Goal: Task Accomplishment & Management: Complete application form

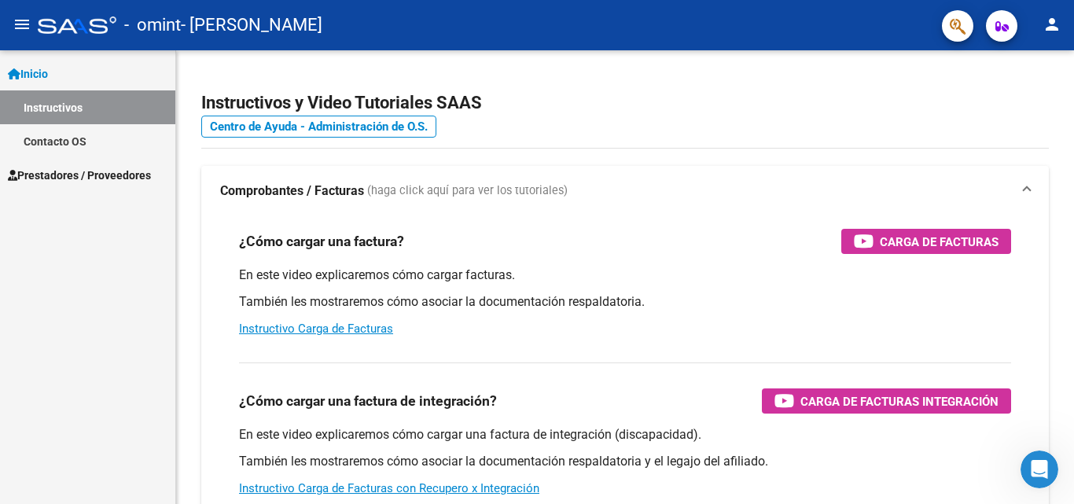
click at [116, 284] on div "Inicio Instructivos Contacto OS Prestadores / Proveedores Facturas - Listado/Ca…" at bounding box center [87, 277] width 175 height 454
click at [123, 182] on span "Prestadores / Proveedores" at bounding box center [79, 175] width 143 height 17
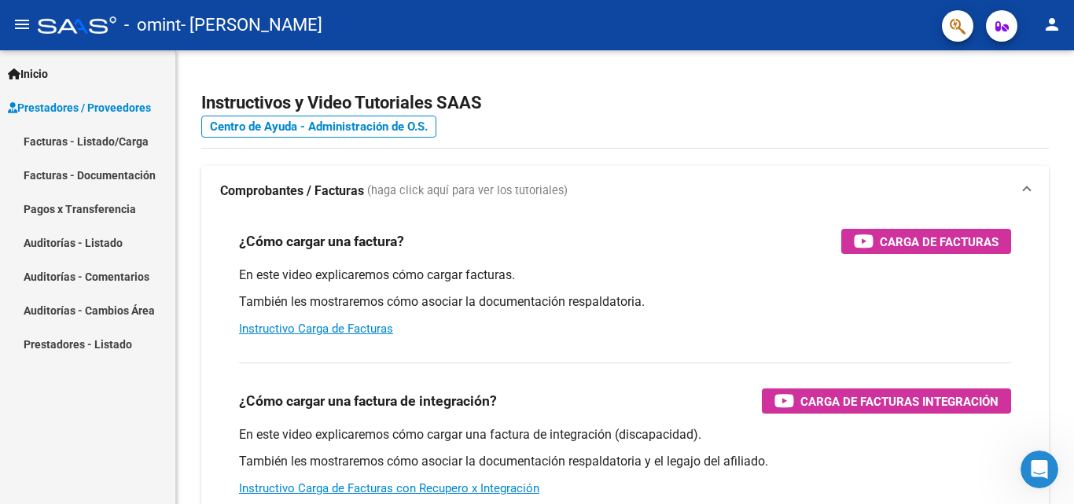
click at [99, 73] on link "Inicio" at bounding box center [87, 74] width 175 height 34
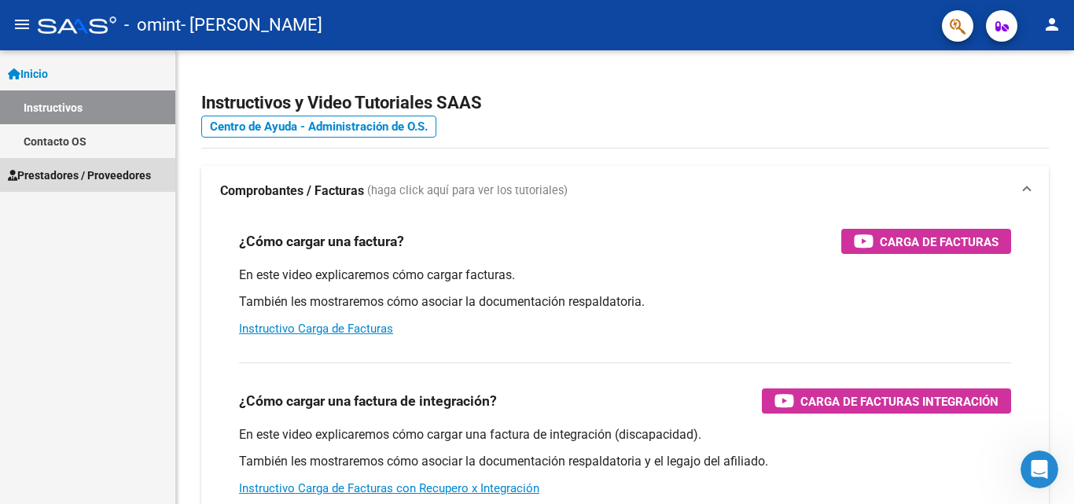
click at [110, 172] on span "Prestadores / Proveedores" at bounding box center [79, 175] width 143 height 17
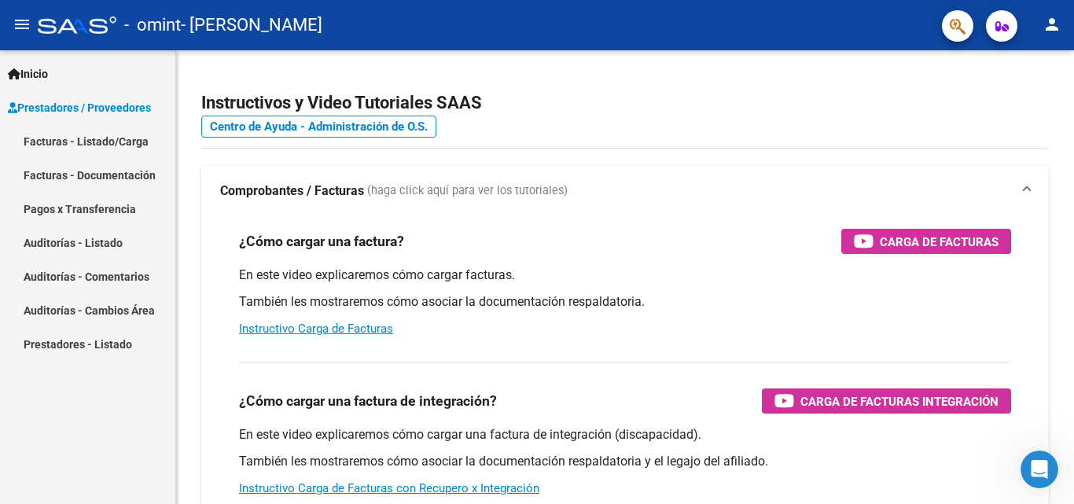
click at [120, 138] on link "Facturas - Listado/Carga" at bounding box center [87, 141] width 175 height 34
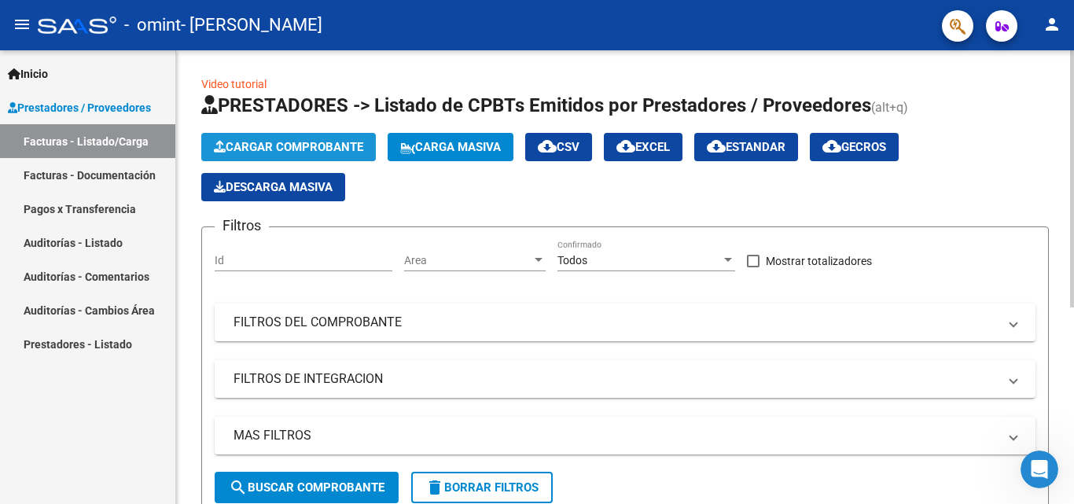
click at [324, 149] on span "Cargar Comprobante" at bounding box center [288, 147] width 149 height 14
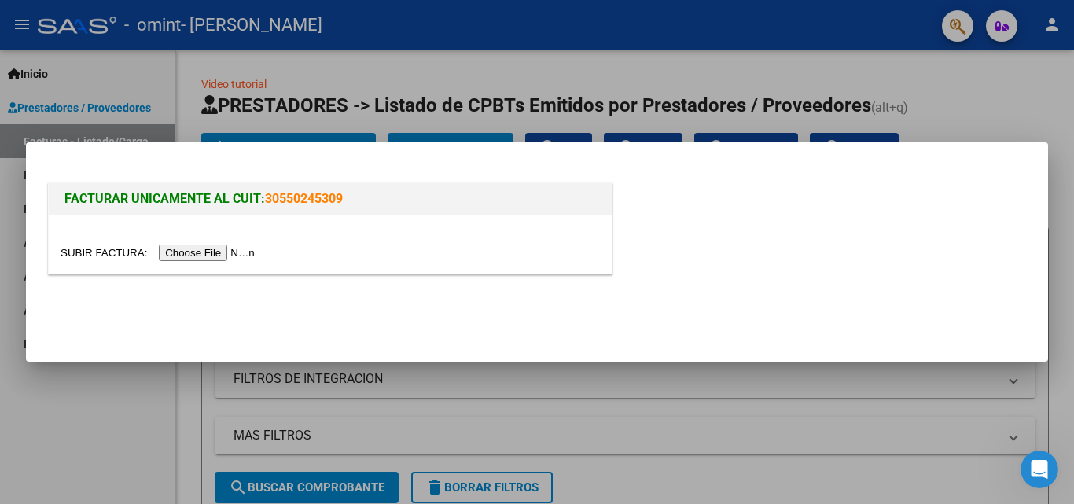
click at [249, 254] on input "file" at bounding box center [160, 253] width 199 height 17
click at [192, 246] on input "file" at bounding box center [160, 253] width 199 height 17
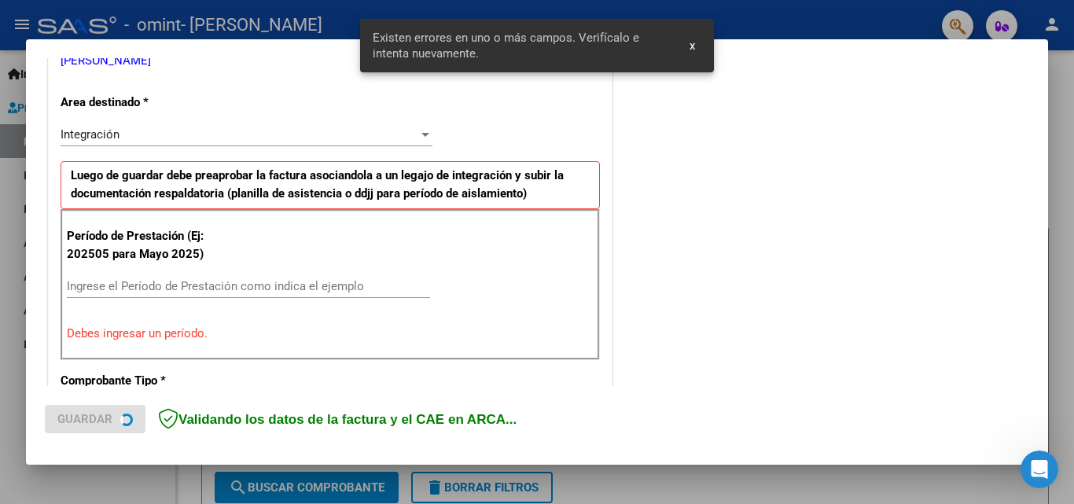
scroll to position [355, 0]
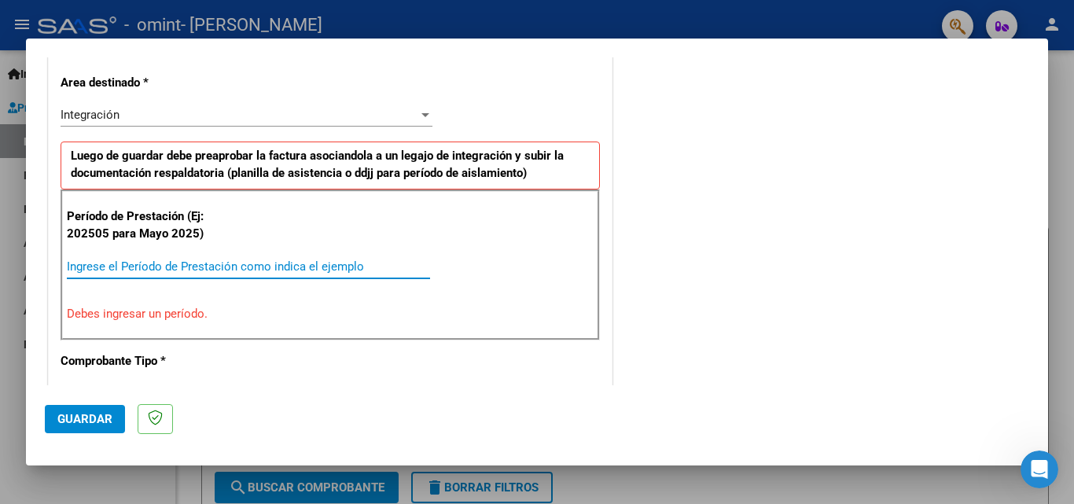
click at [219, 268] on input "Ingrese el Período de Prestación como indica el ejemplo" at bounding box center [248, 266] width 363 height 14
click at [238, 267] on input "Ingrese el Período de Prestación como indica el ejemplo" at bounding box center [248, 266] width 363 height 14
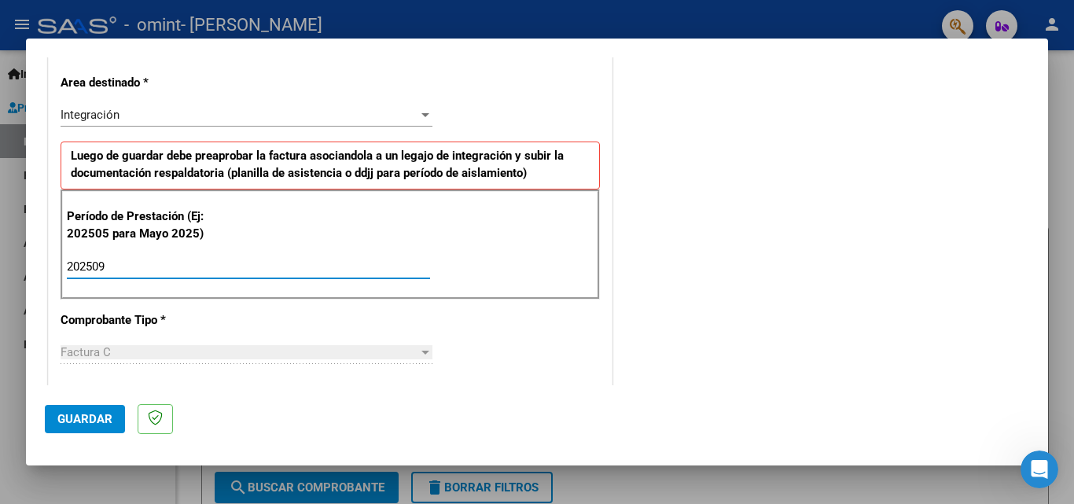
type input "202509"
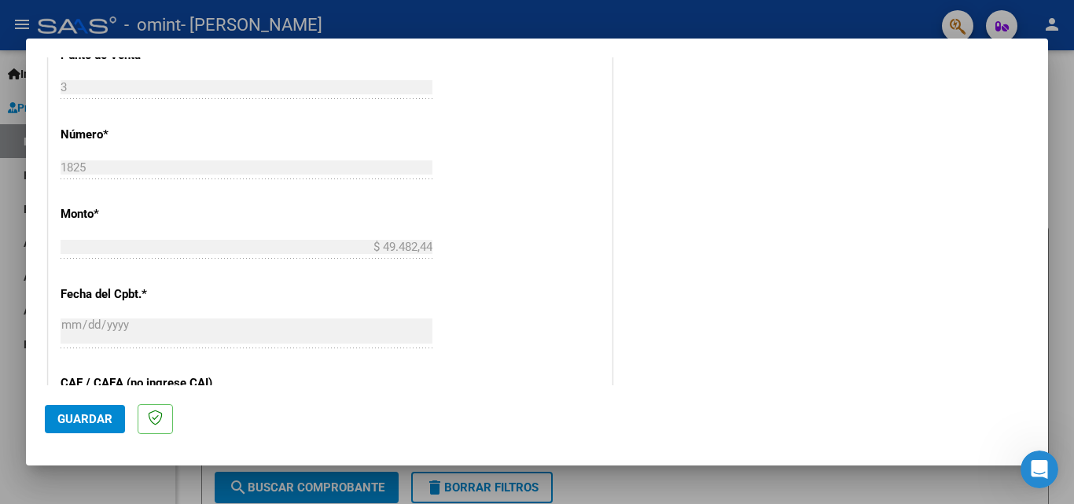
scroll to position [748, 0]
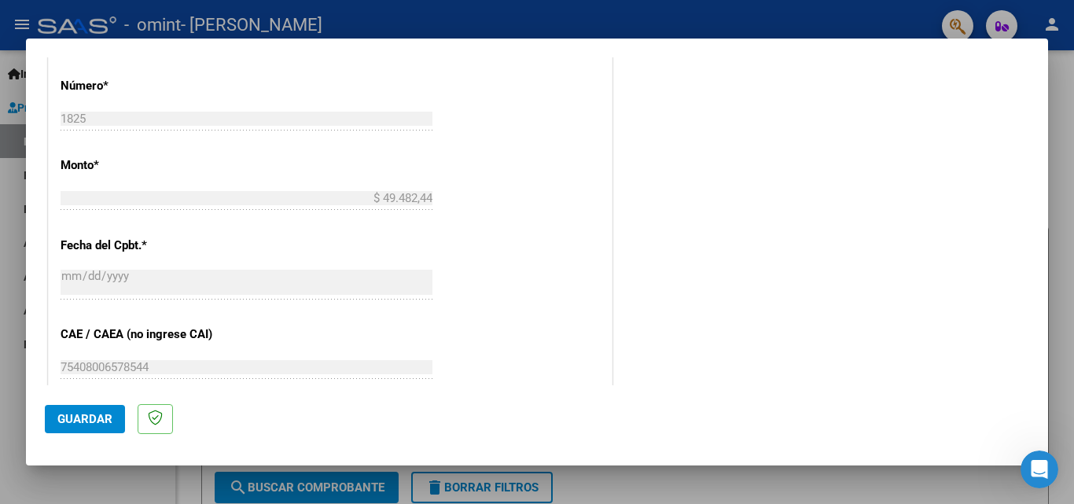
click at [476, 223] on div "CUIT * 27-27112070-8 Ingresar CUIT ANALISIS PRESTADOR BORGHINO [PERSON_NAME] Ar…" at bounding box center [330, 97] width 563 height 1183
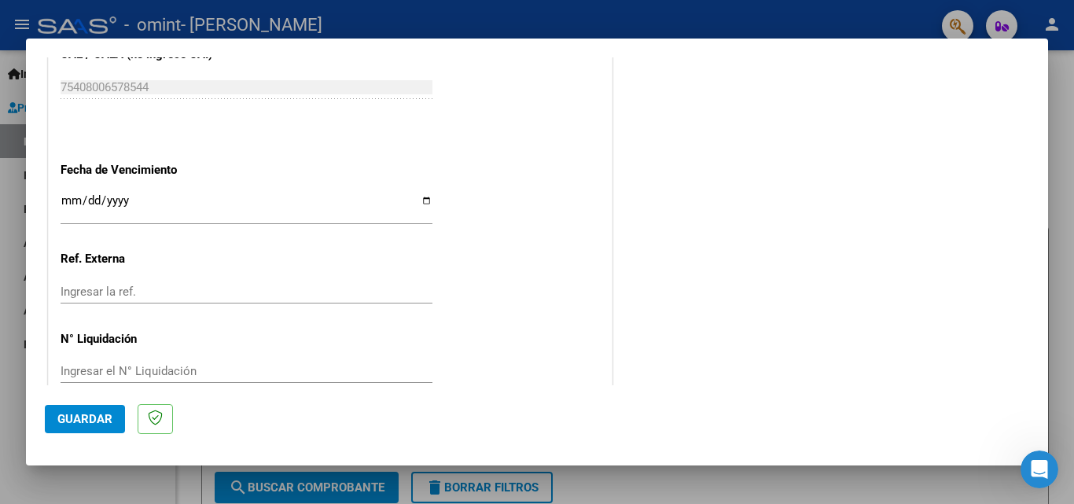
scroll to position [1056, 0]
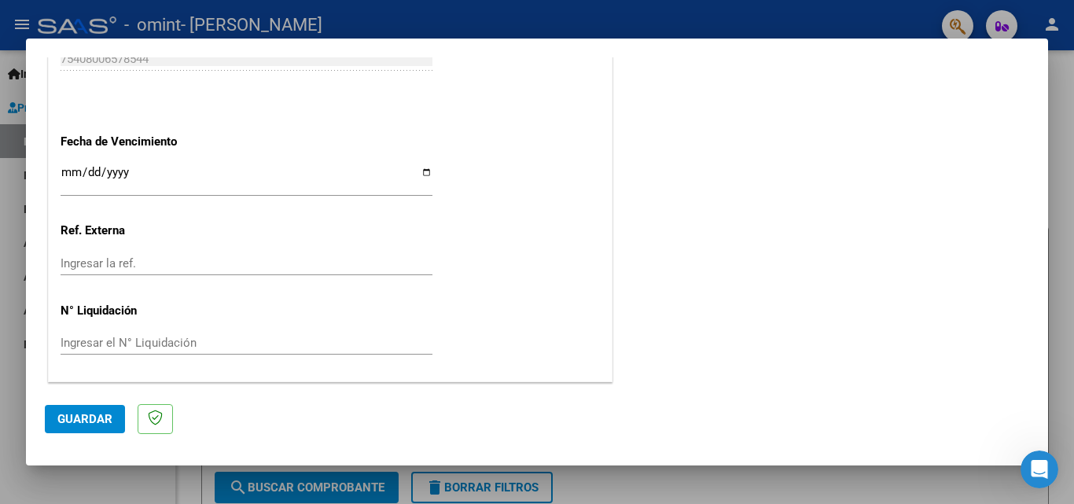
click at [425, 177] on input "Ingresar la fecha" at bounding box center [247, 178] width 372 height 25
type input "[DATE]"
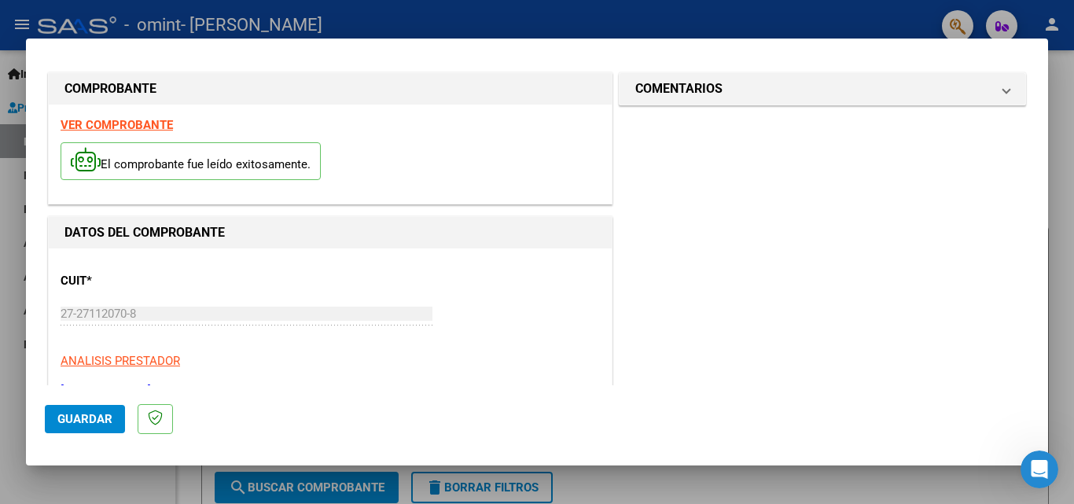
scroll to position [0, 0]
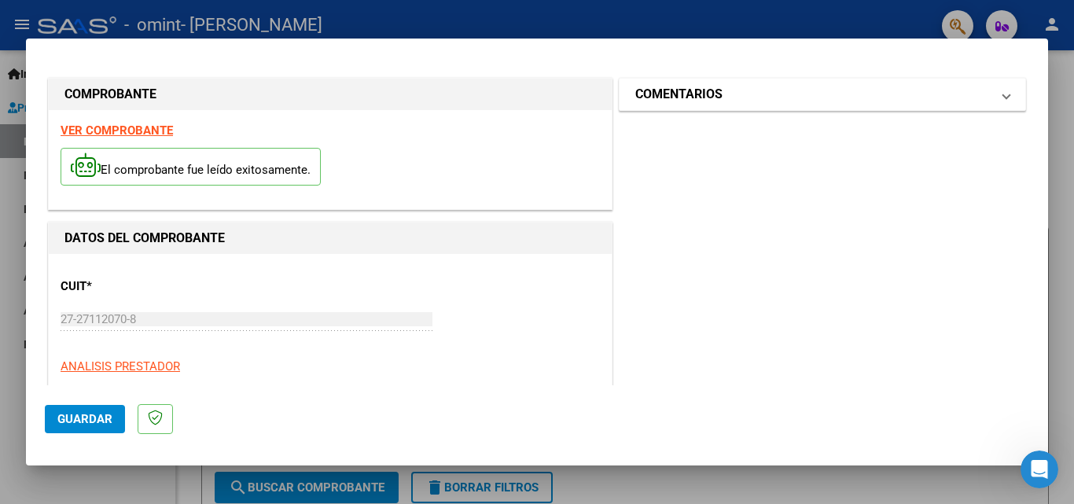
click at [810, 88] on mat-panel-title "COMENTARIOS" at bounding box center [812, 94] width 355 height 19
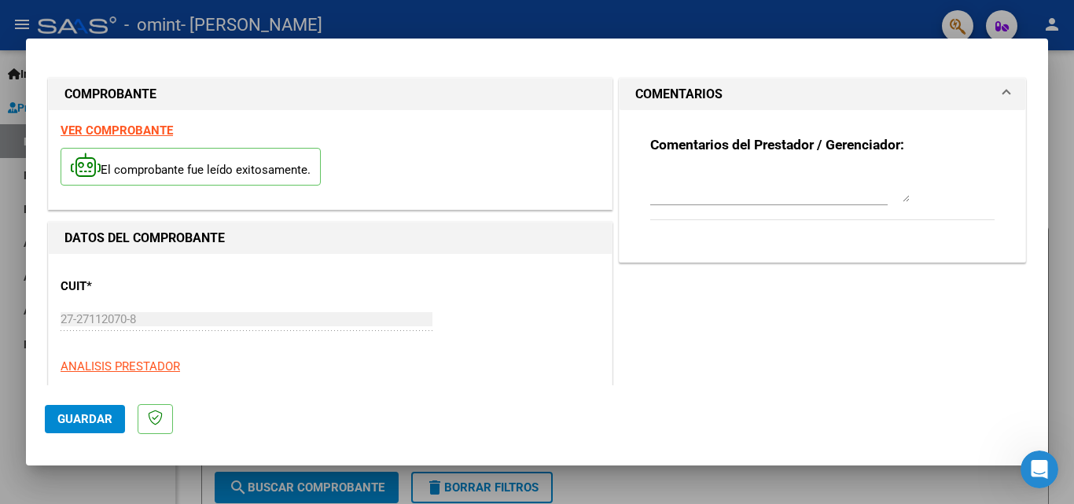
click at [806, 87] on mat-panel-title "COMENTARIOS" at bounding box center [812, 94] width 355 height 19
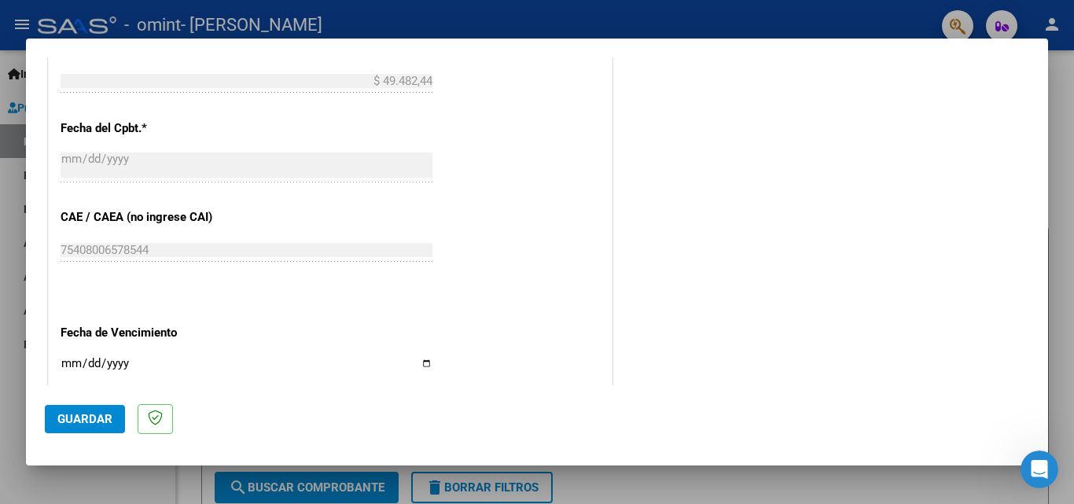
scroll to position [1056, 0]
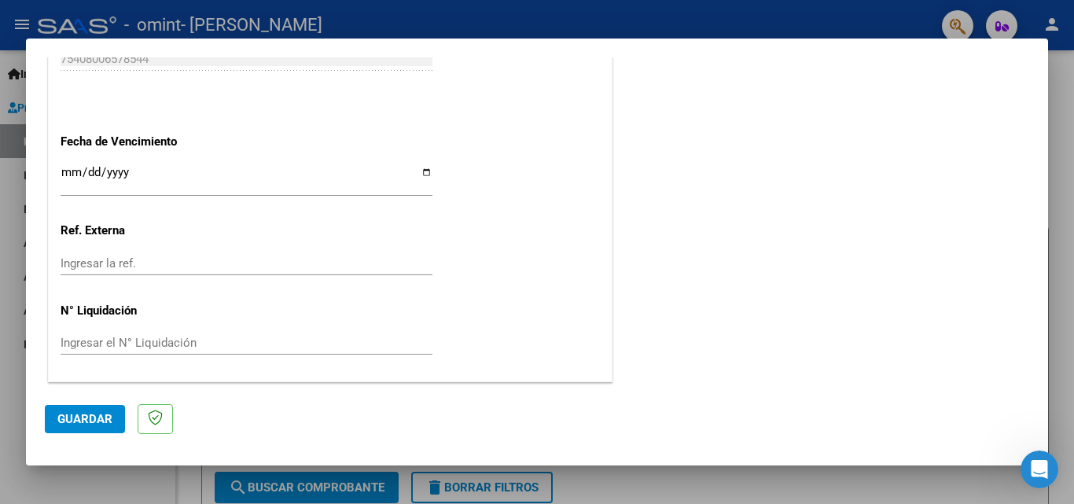
click at [121, 472] on div at bounding box center [537, 252] width 1074 height 504
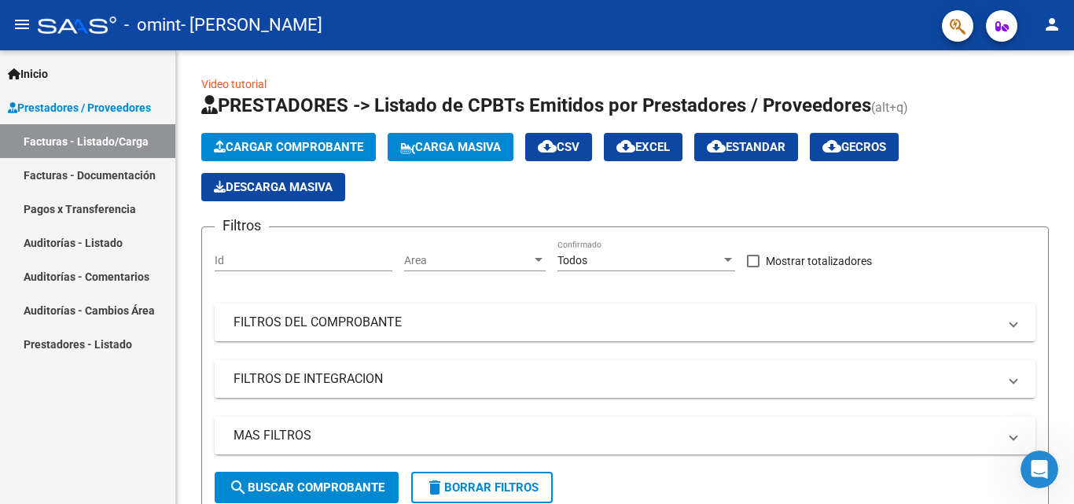
click at [68, 80] on link "Inicio" at bounding box center [87, 74] width 175 height 34
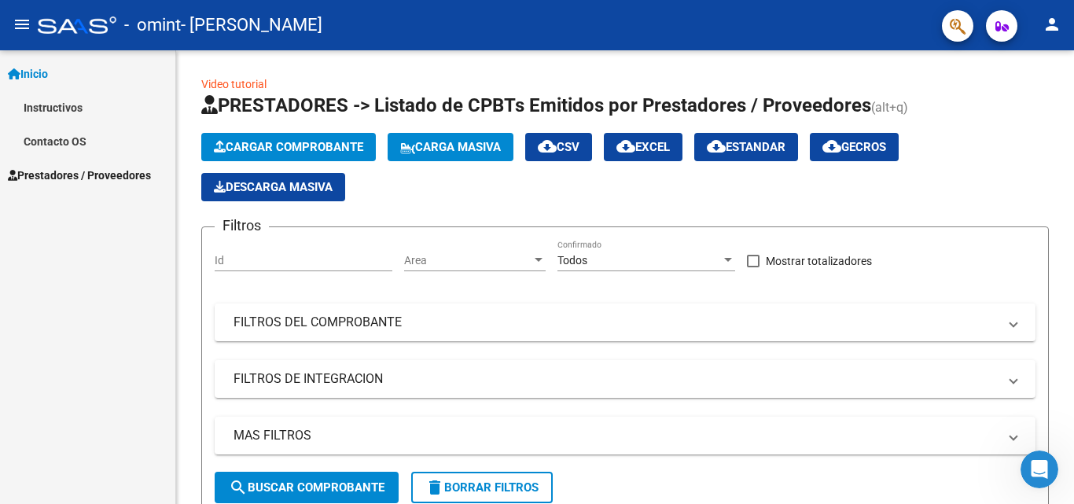
click at [72, 109] on link "Instructivos" at bounding box center [87, 107] width 175 height 34
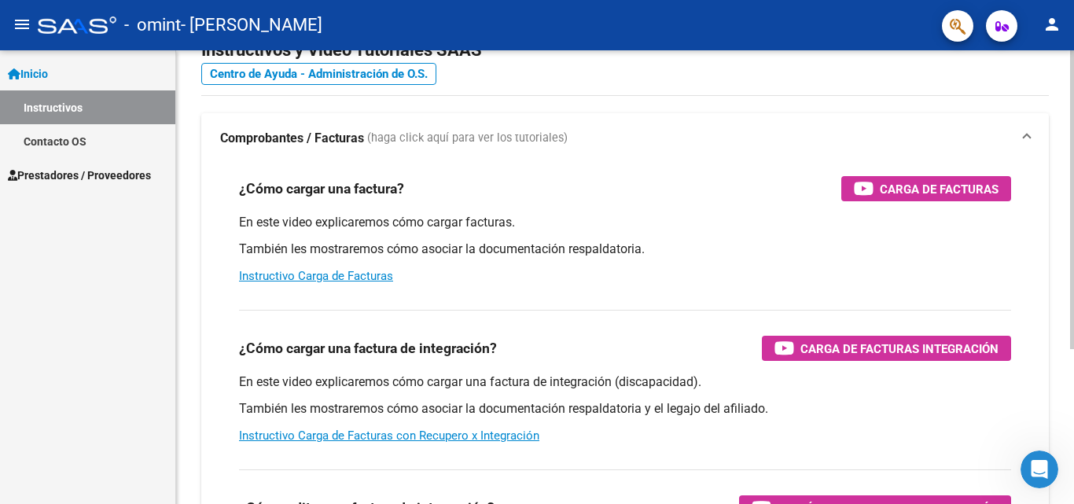
scroll to position [79, 0]
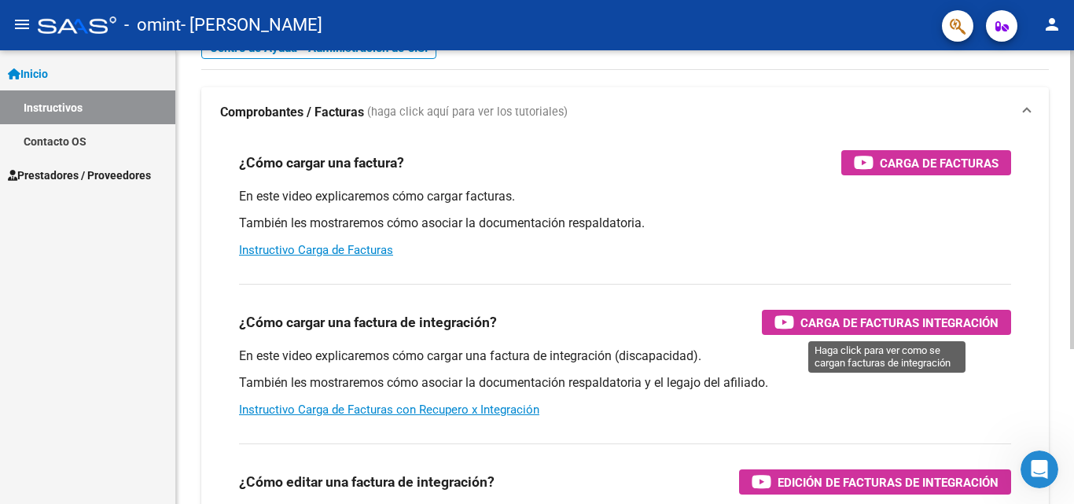
click at [837, 320] on span "Carga de Facturas Integración" at bounding box center [899, 323] width 198 height 20
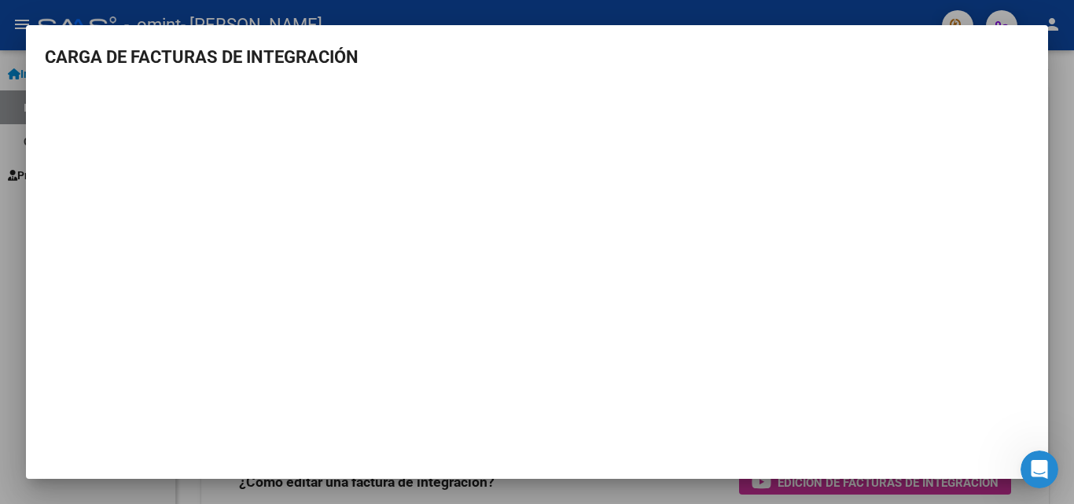
click at [25, 164] on div at bounding box center [537, 252] width 1074 height 504
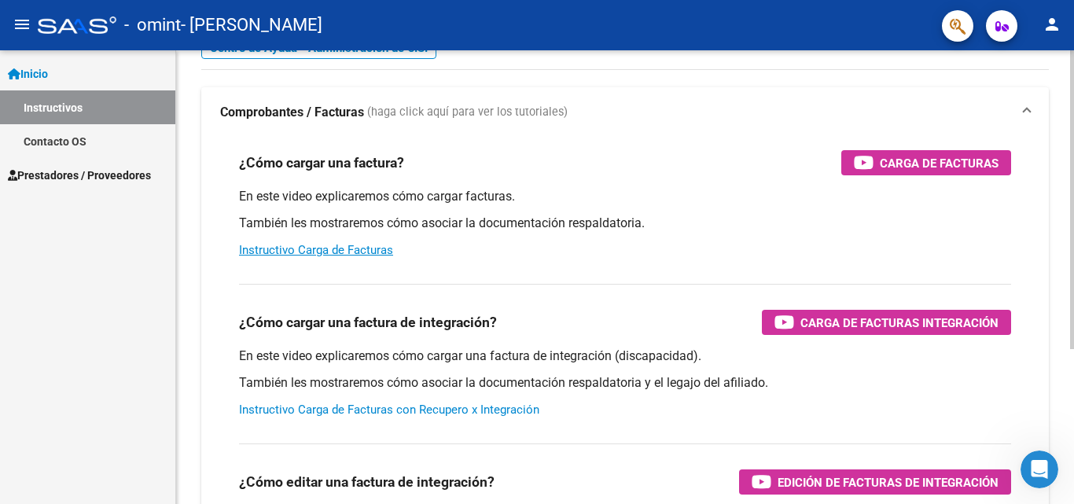
click at [301, 412] on link "Instructivo Carga de Facturas con Recupero x Integración" at bounding box center [389, 410] width 300 height 14
click at [67, 159] on link "Prestadores / Proveedores" at bounding box center [87, 175] width 175 height 34
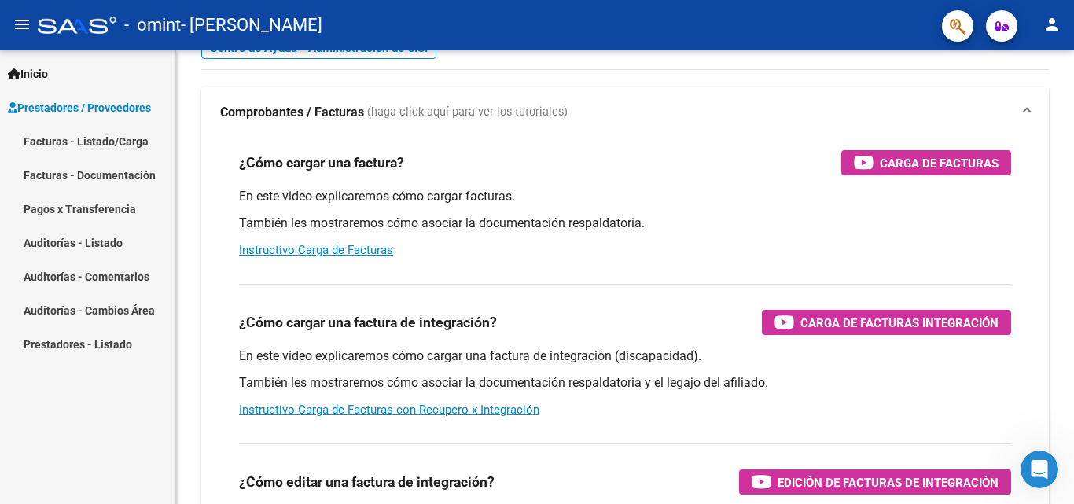
click at [92, 144] on link "Facturas - Listado/Carga" at bounding box center [87, 141] width 175 height 34
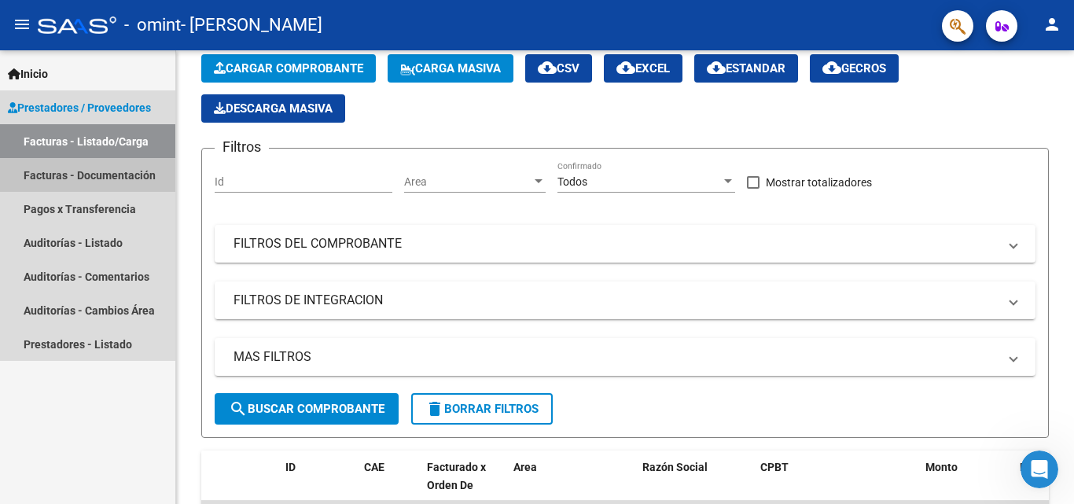
click at [133, 182] on link "Facturas - Documentación" at bounding box center [87, 175] width 175 height 34
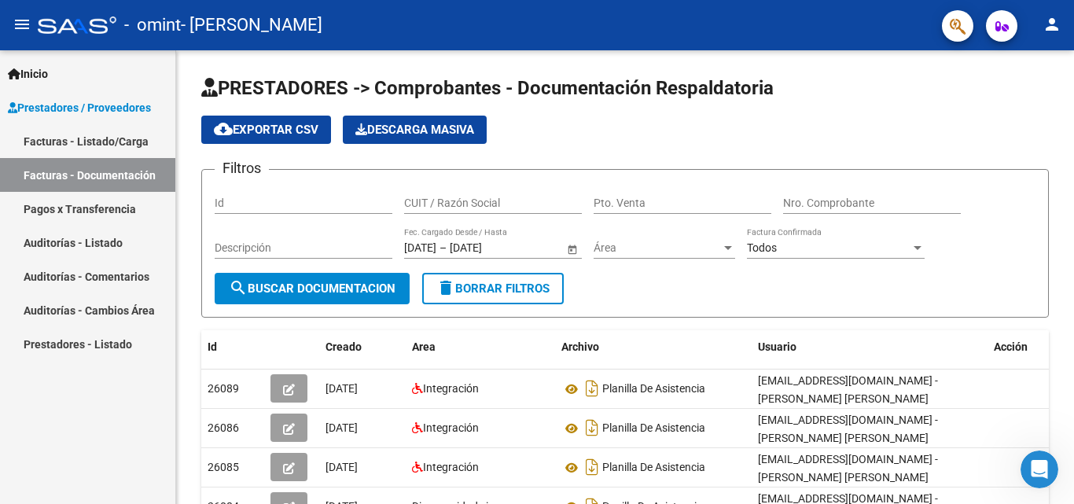
click at [121, 143] on link "Facturas - Listado/Carga" at bounding box center [87, 141] width 175 height 34
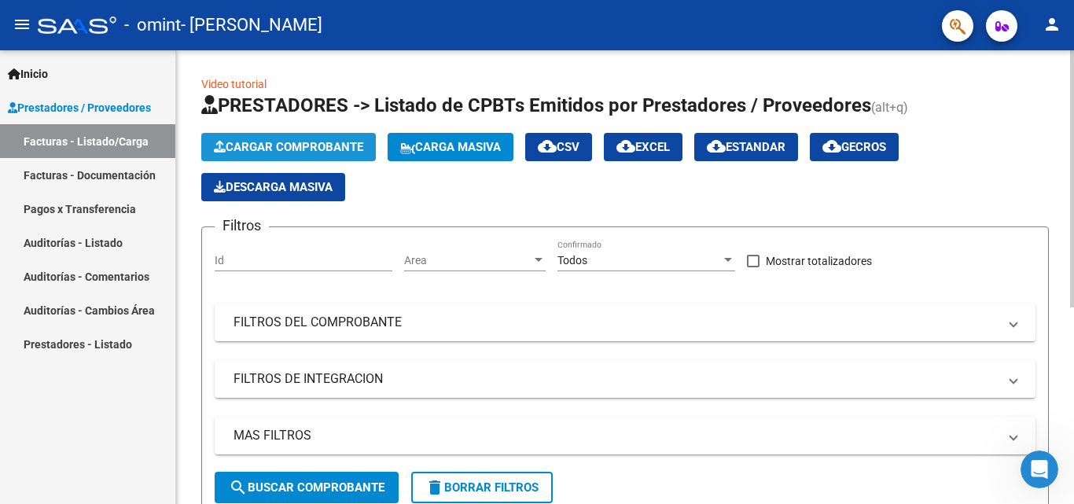
click at [245, 144] on span "Cargar Comprobante" at bounding box center [288, 147] width 149 height 14
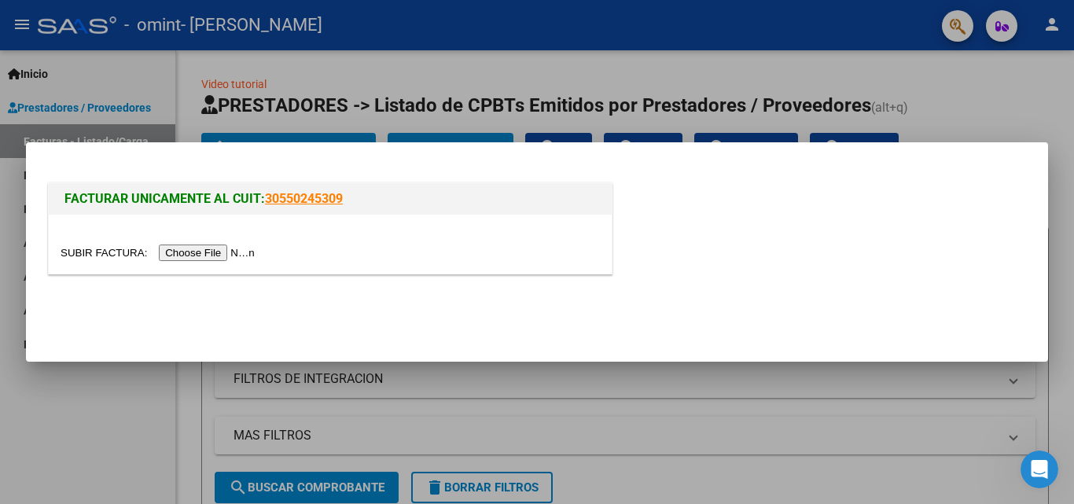
click at [207, 258] on input "file" at bounding box center [160, 253] width 199 height 17
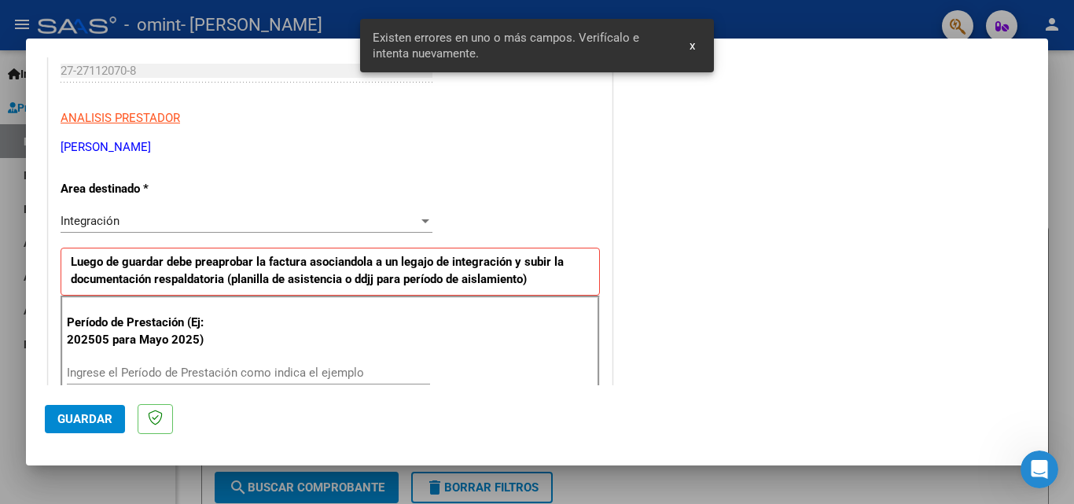
scroll to position [226, 0]
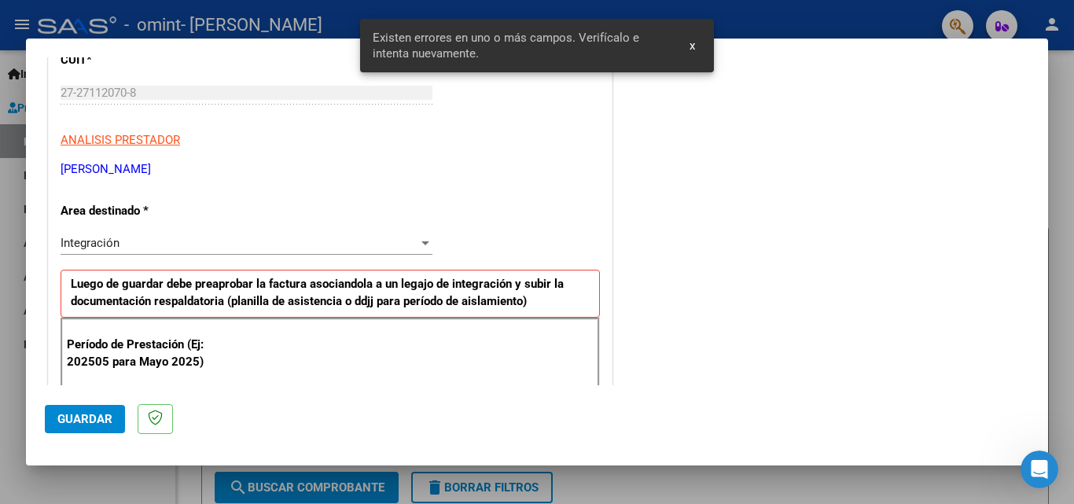
click at [263, 245] on div "Integración" at bounding box center [240, 243] width 358 height 14
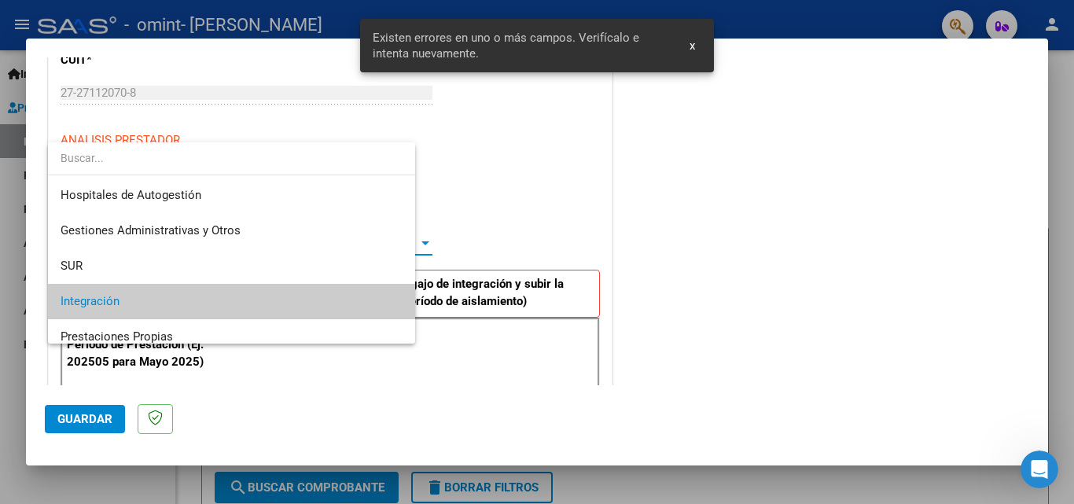
scroll to position [59, 0]
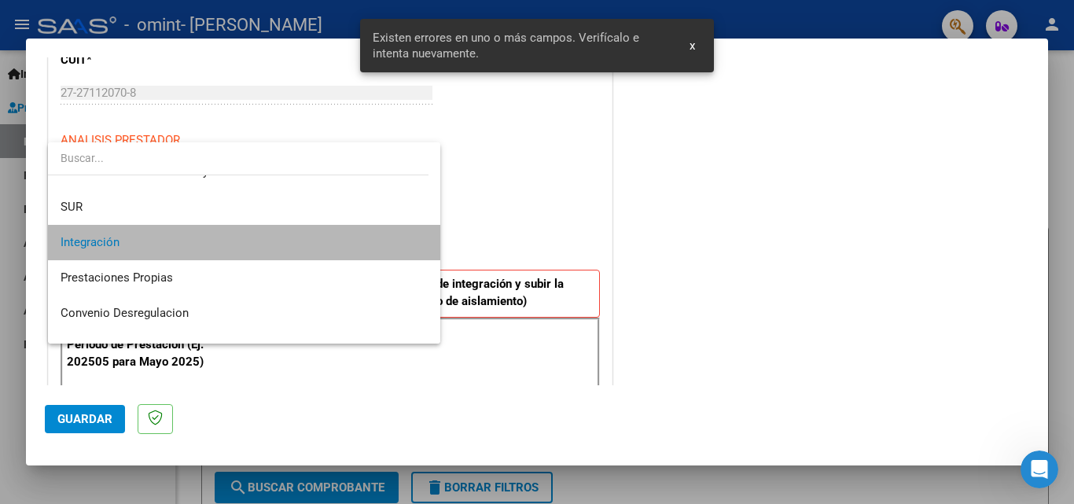
click at [263, 245] on span "Integración" at bounding box center [244, 242] width 367 height 35
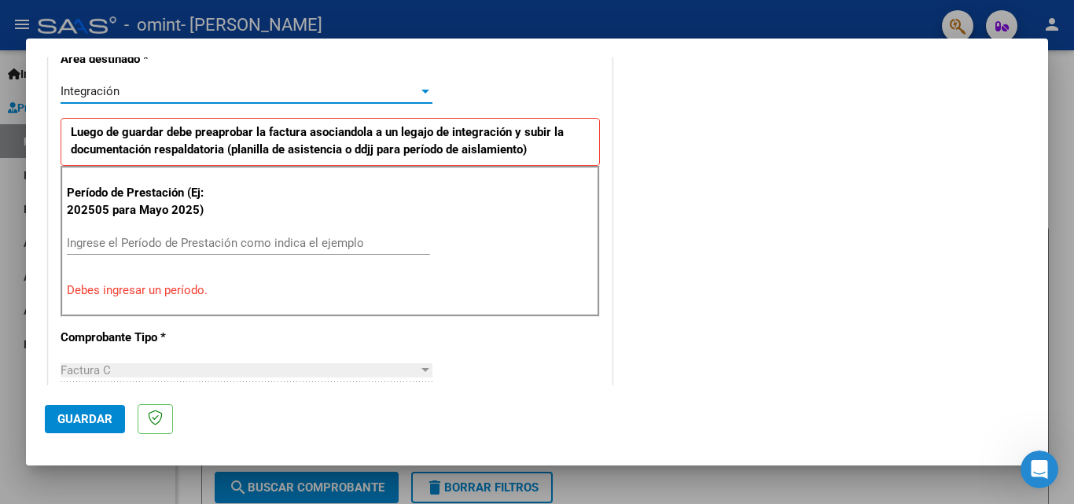
scroll to position [384, 0]
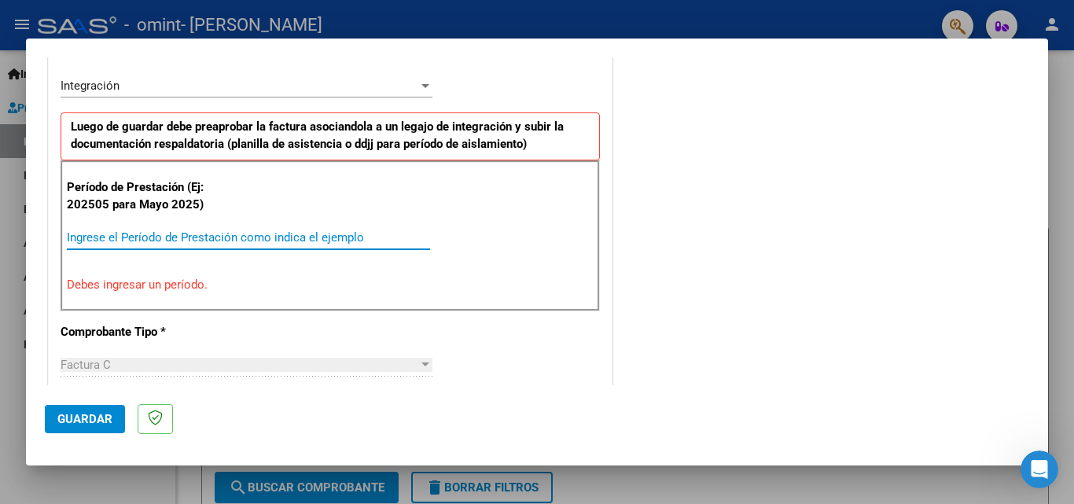
click at [204, 241] on input "Ingrese el Período de Prestación como indica el ejemplo" at bounding box center [248, 237] width 363 height 14
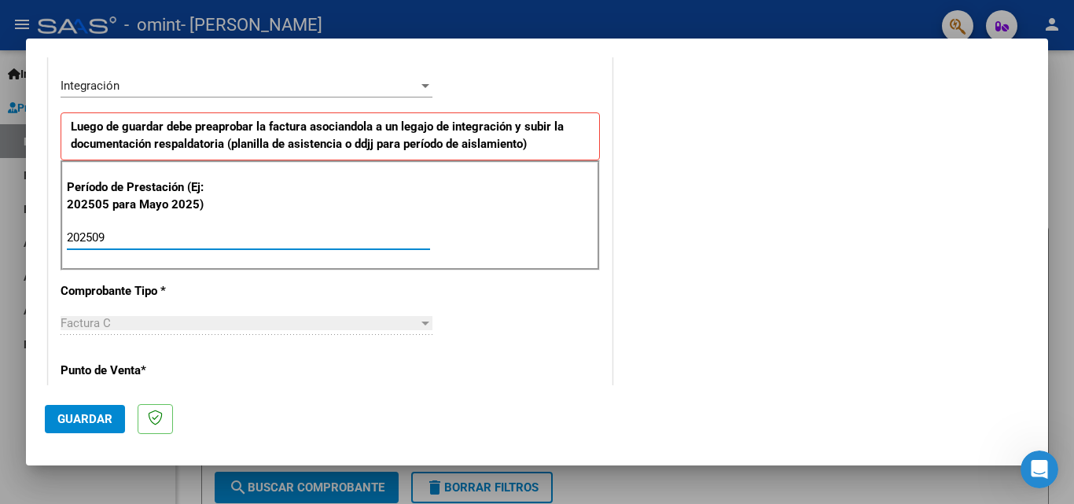
type input "202509"
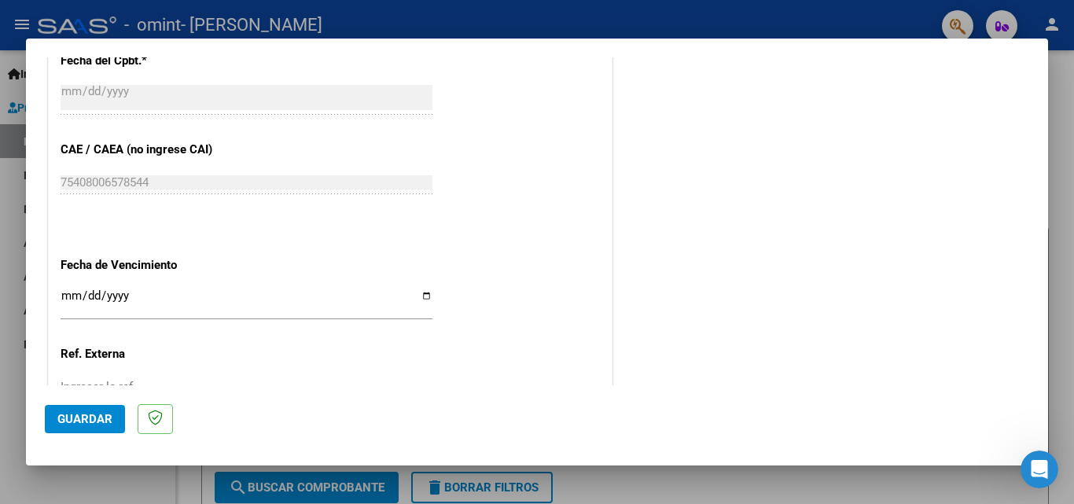
scroll to position [934, 0]
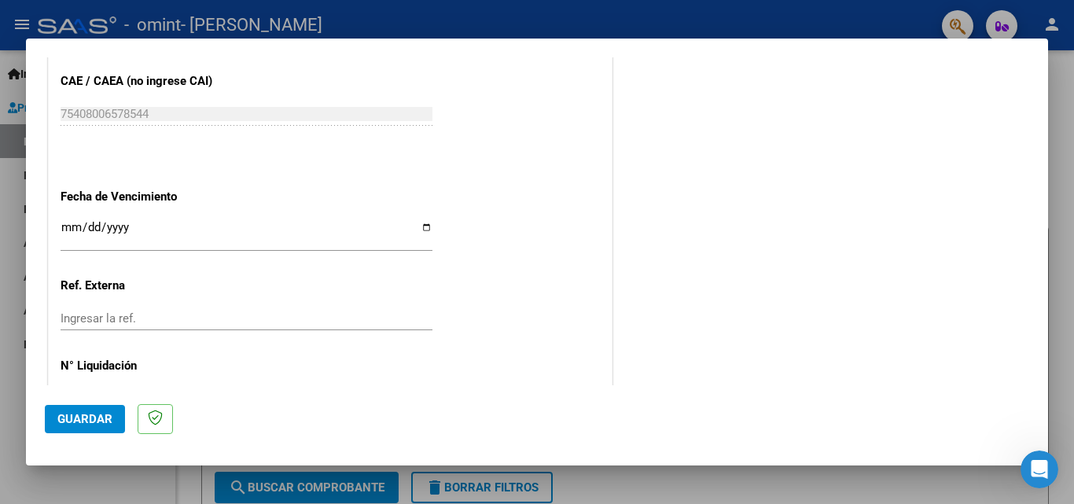
scroll to position [977, 0]
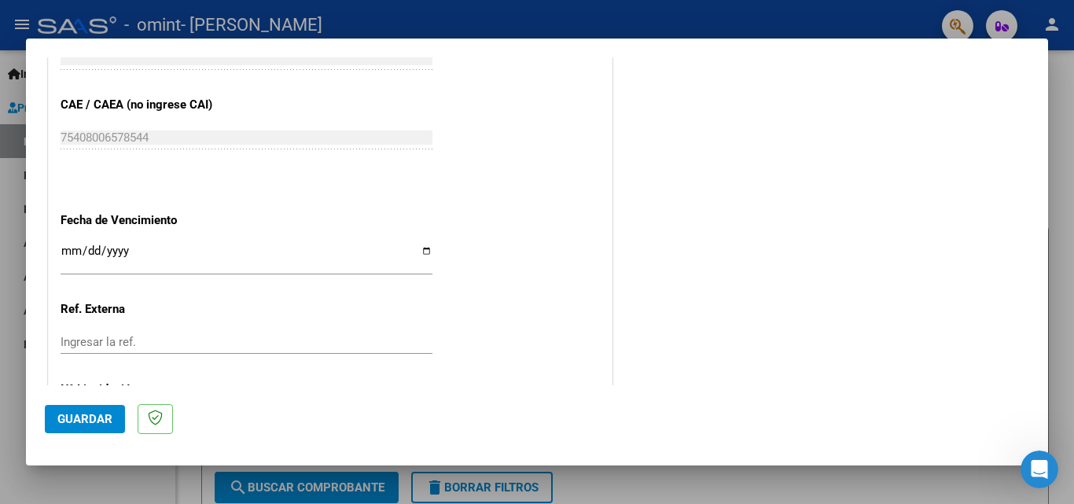
click at [72, 421] on span "Guardar" at bounding box center [84, 419] width 55 height 14
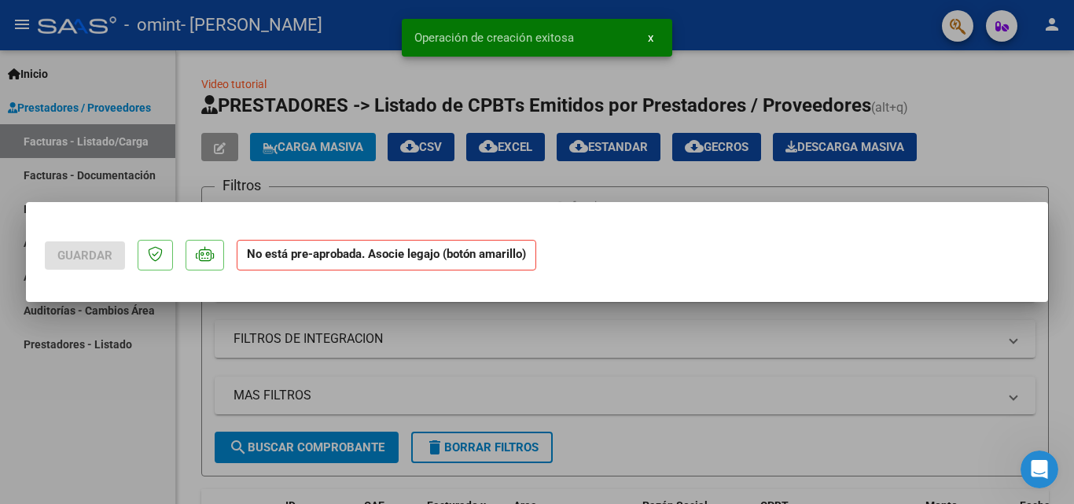
scroll to position [0, 0]
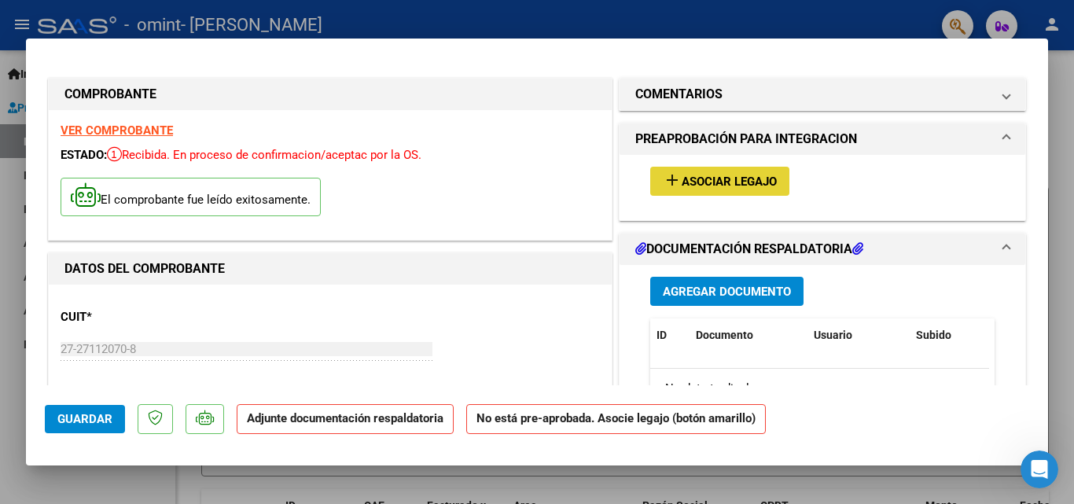
click at [752, 181] on span "Asociar Legajo" at bounding box center [729, 182] width 95 height 14
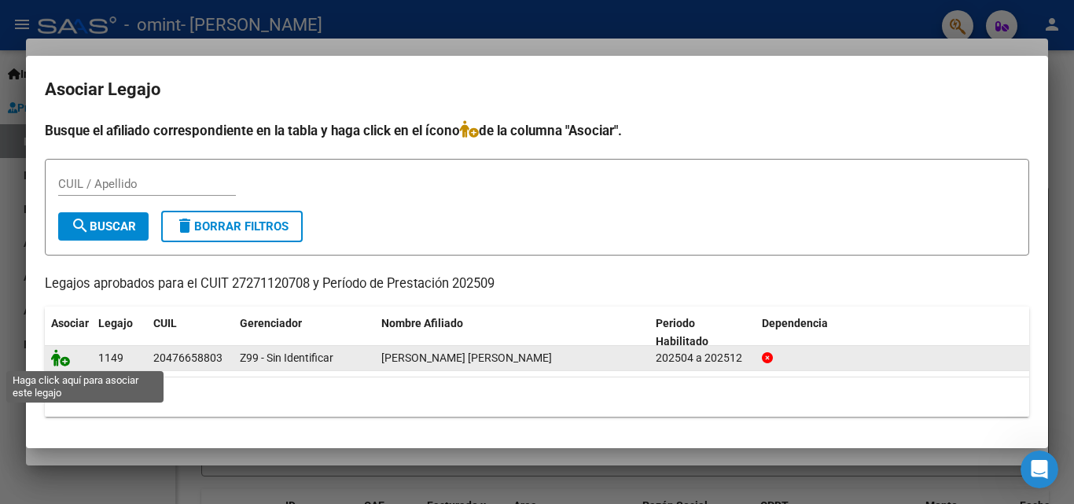
click at [60, 357] on icon at bounding box center [60, 357] width 19 height 17
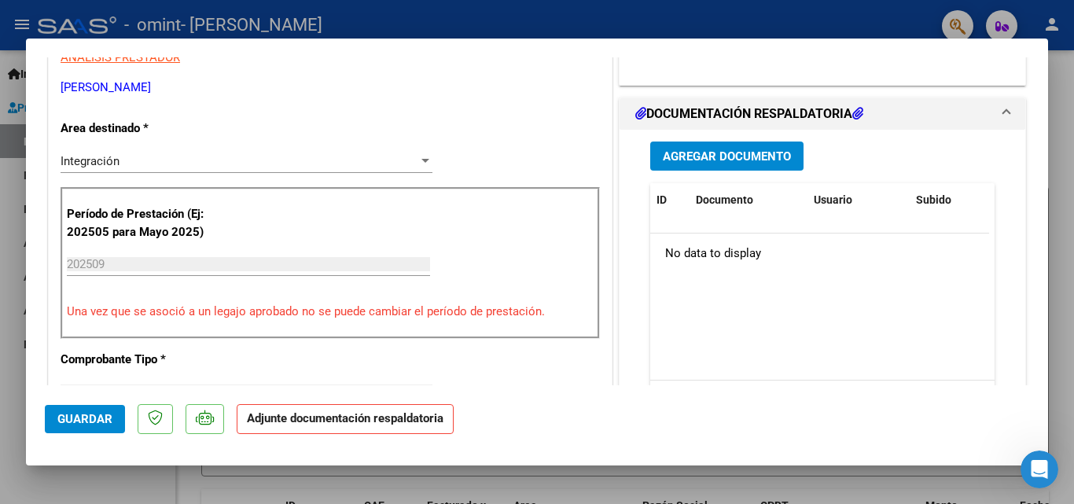
scroll to position [315, 0]
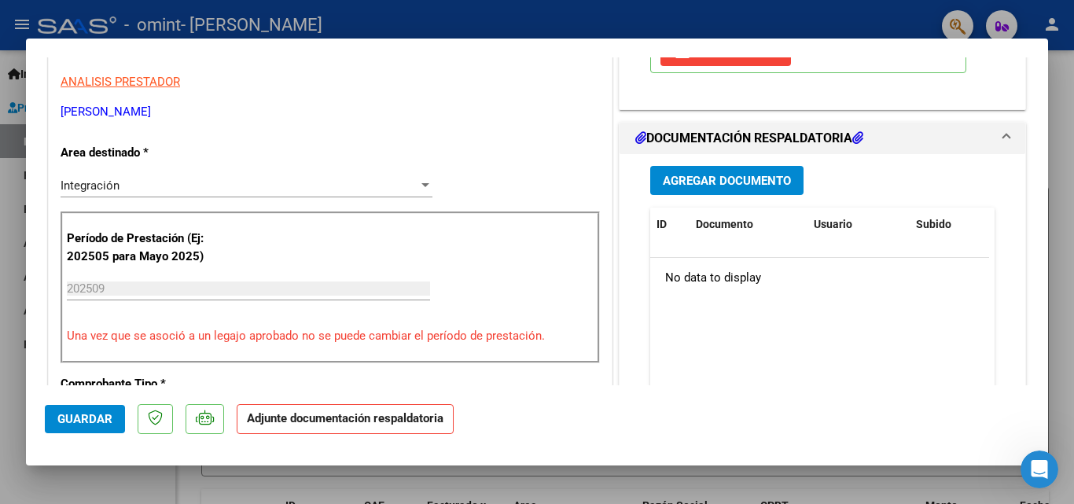
click at [732, 175] on span "Agregar Documento" at bounding box center [727, 181] width 128 height 14
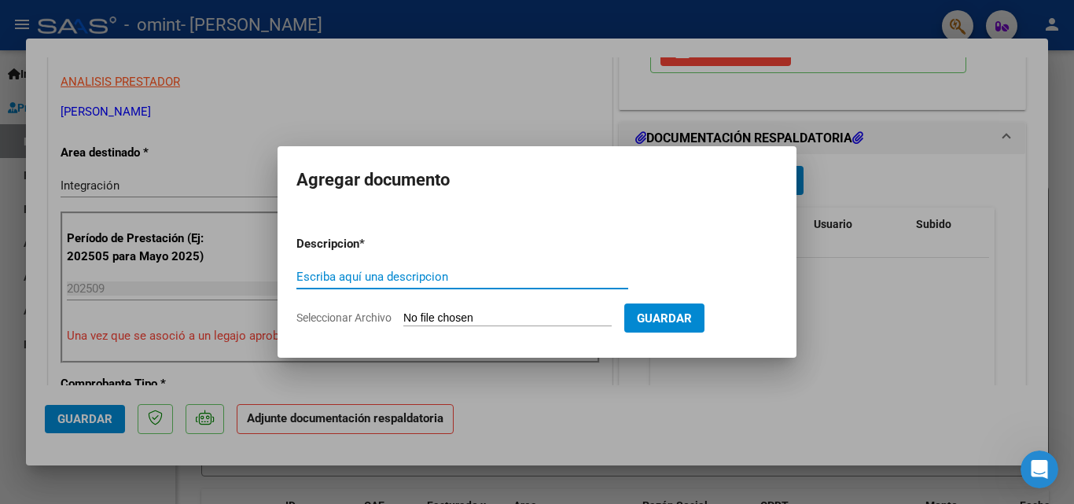
click at [447, 276] on input "Escriba aquí una descripcion" at bounding box center [462, 277] width 332 height 14
type input "Planilla de asistencia"
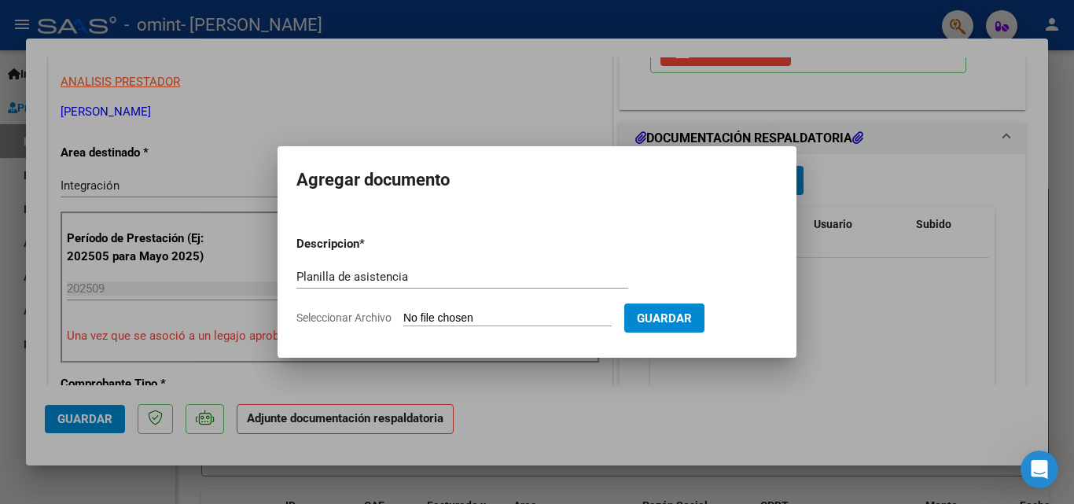
click at [499, 319] on input "Seleccionar Archivo" at bounding box center [507, 318] width 208 height 15
type input "C:\fakepath\Escaneo0152.pdf"
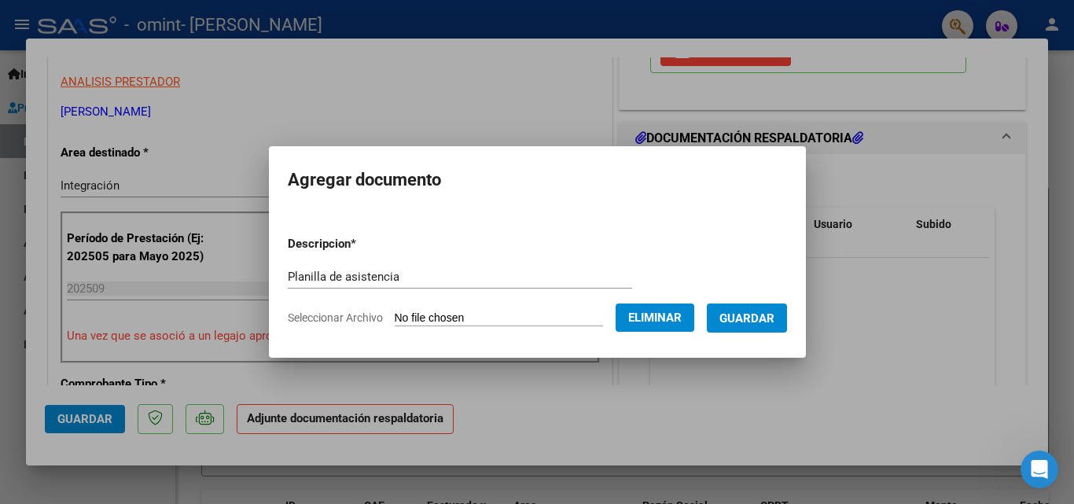
click at [767, 318] on span "Guardar" at bounding box center [746, 318] width 55 height 14
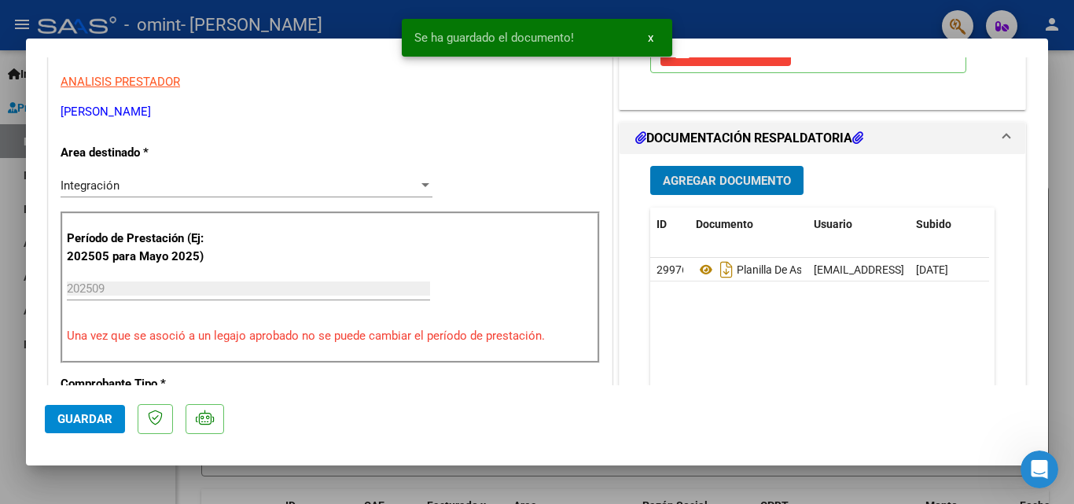
click at [109, 424] on span "Guardar" at bounding box center [84, 419] width 55 height 14
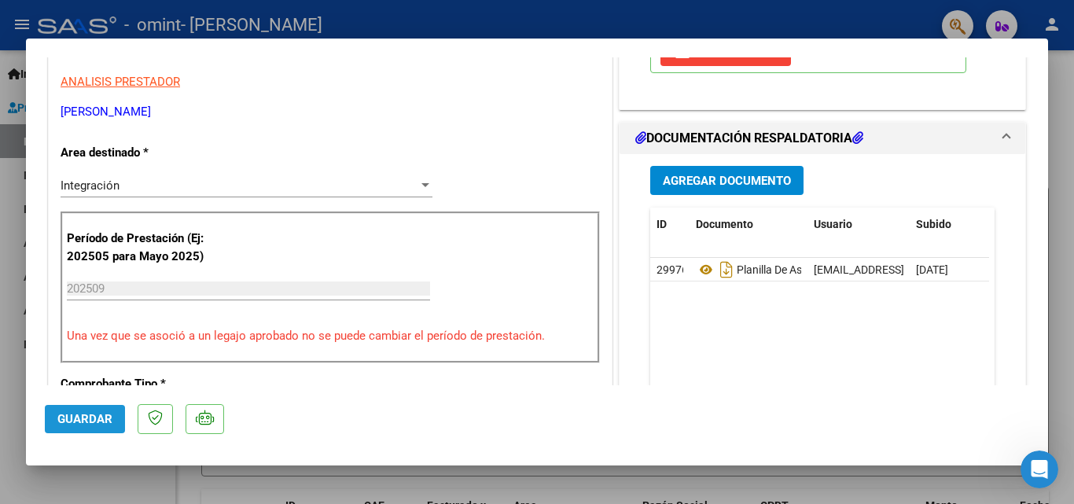
click at [109, 424] on span "Guardar" at bounding box center [84, 419] width 55 height 14
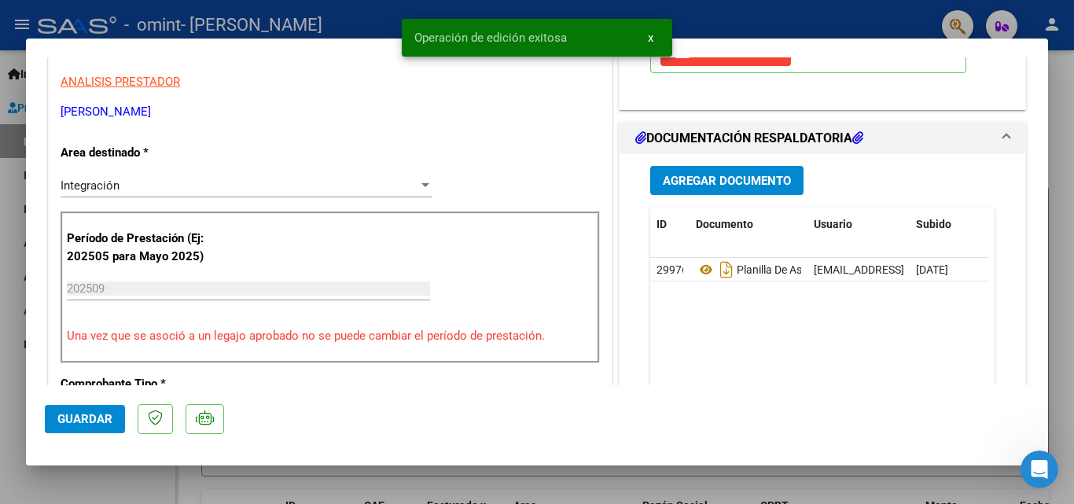
click at [205, 473] on div at bounding box center [537, 252] width 1074 height 504
type input "$ 0,00"
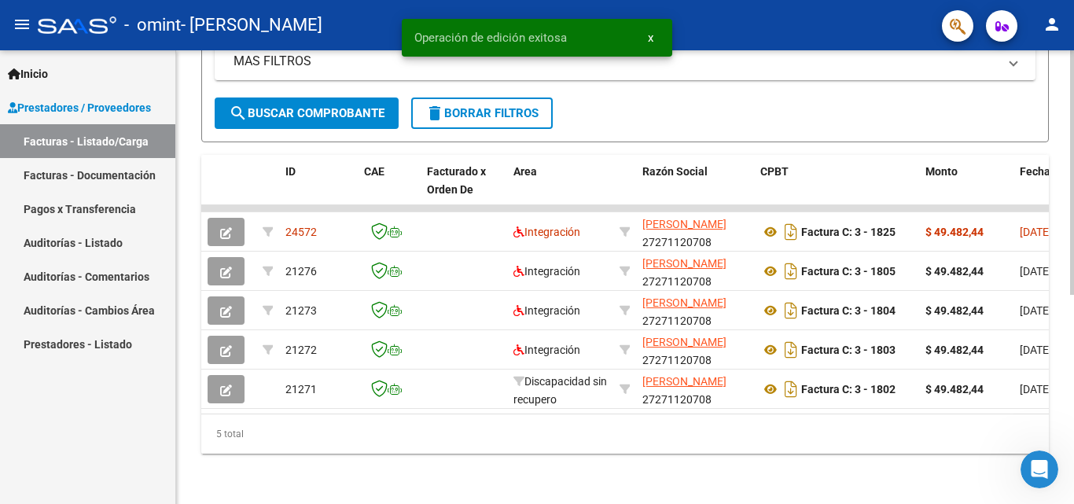
scroll to position [387, 0]
